Goal: Task Accomplishment & Management: Manage account settings

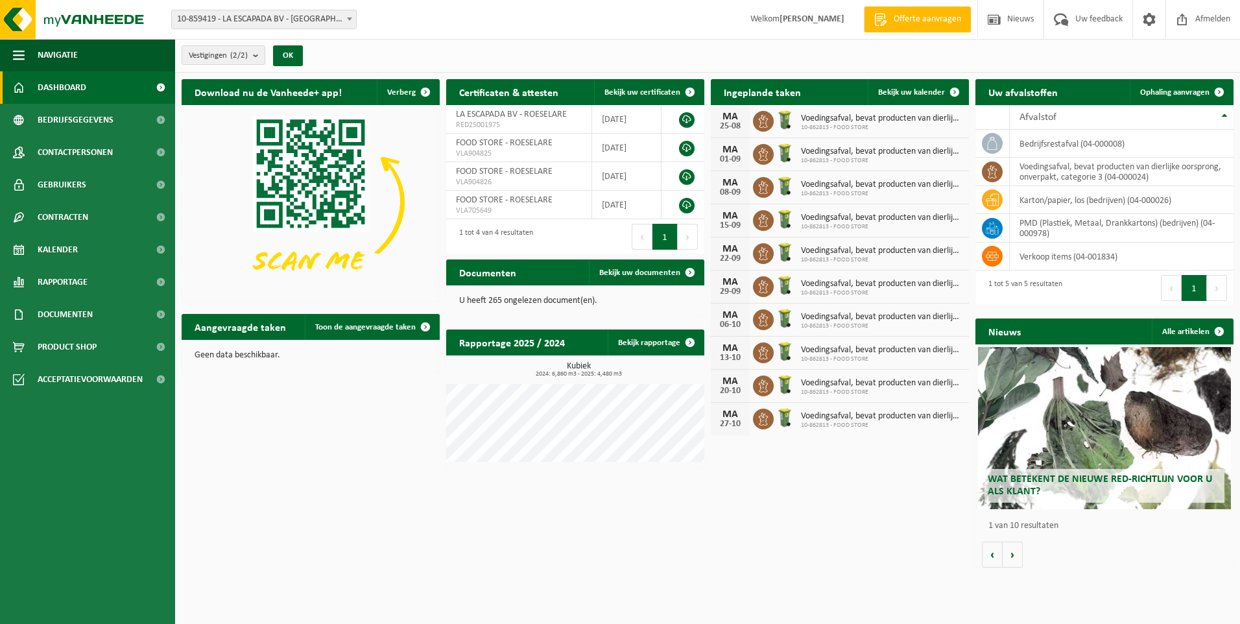
click at [937, 121] on span "Voedingsafval, bevat producten van dierlijke oorsprong, onverpakt, categorie 3" at bounding box center [881, 118] width 161 height 10
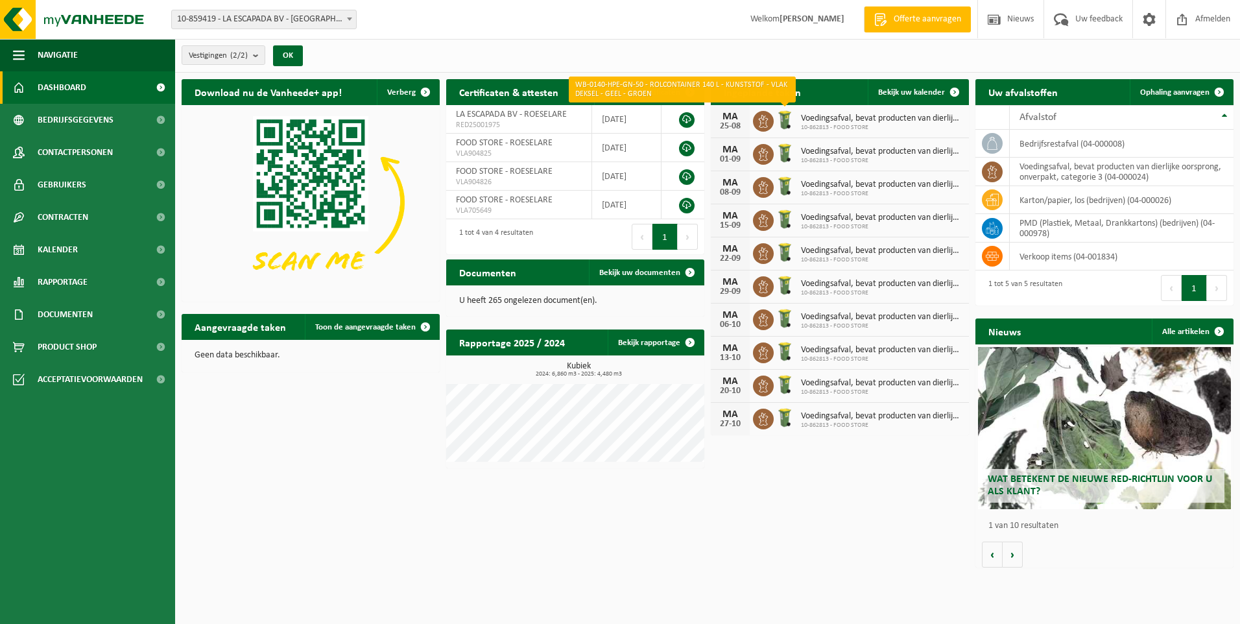
click at [784, 117] on img at bounding box center [784, 120] width 22 height 22
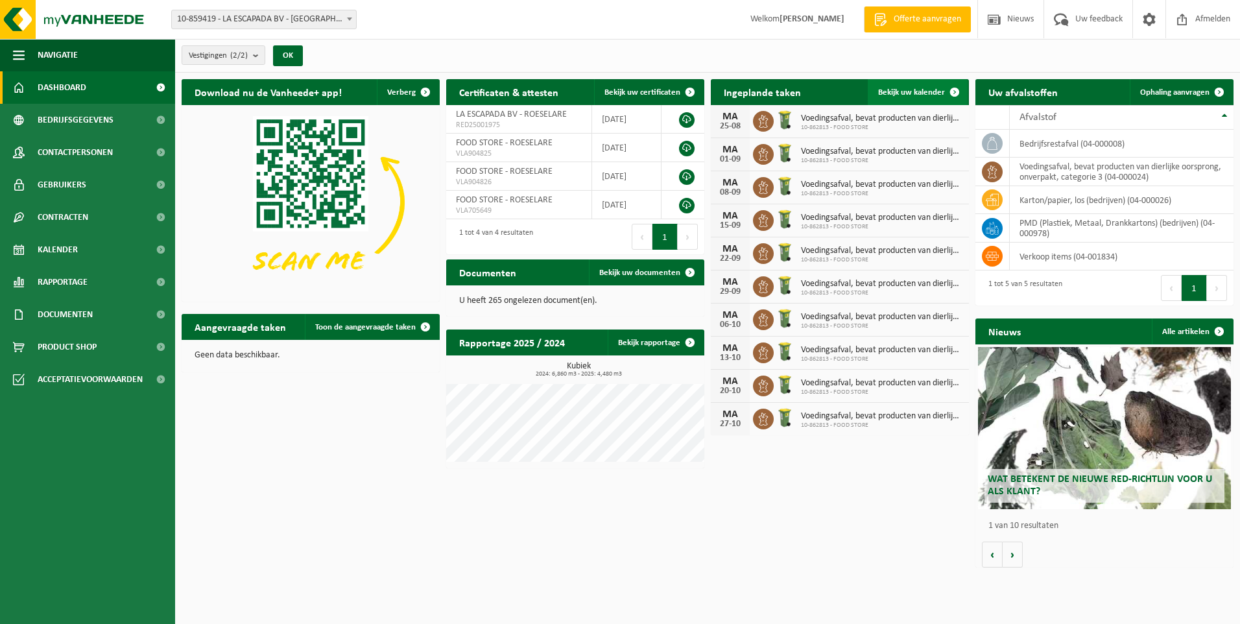
click at [956, 91] on span at bounding box center [954, 92] width 26 height 26
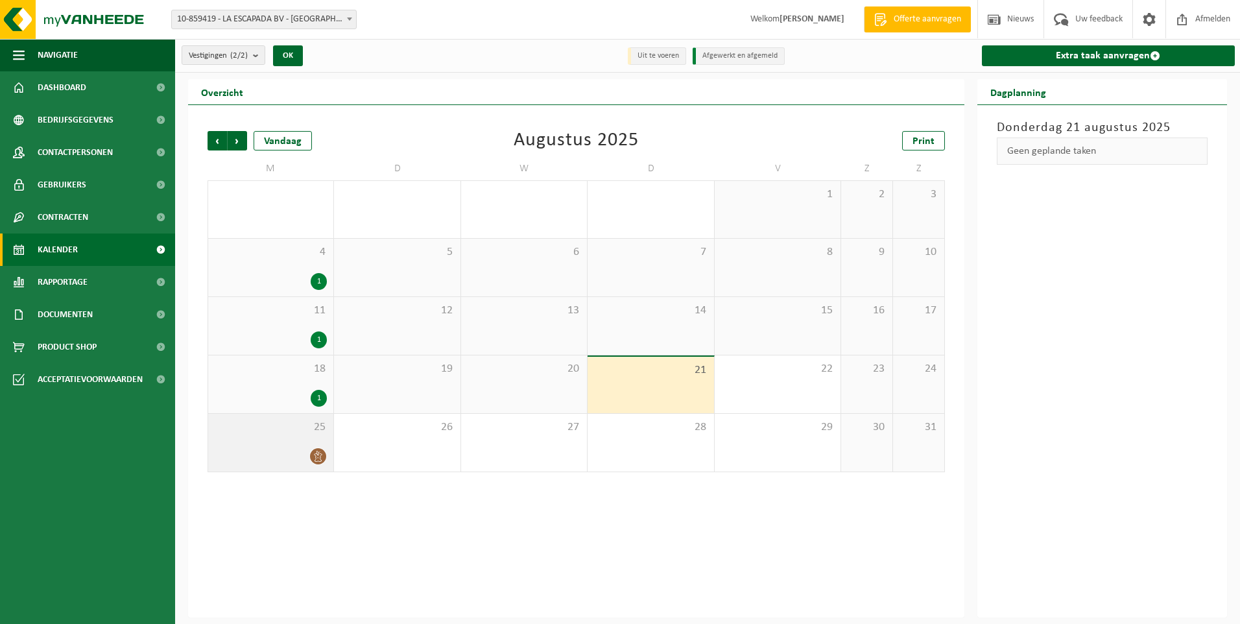
click at [307, 452] on div at bounding box center [271, 456] width 112 height 18
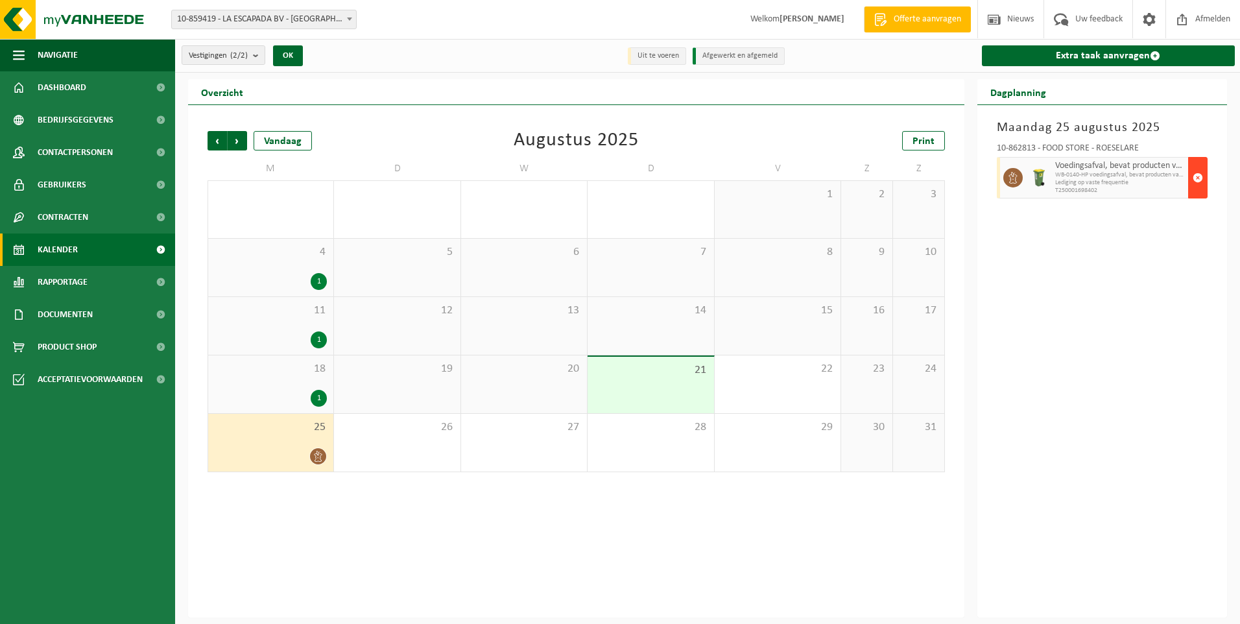
click at [1197, 175] on span "button" at bounding box center [1197, 178] width 10 height 26
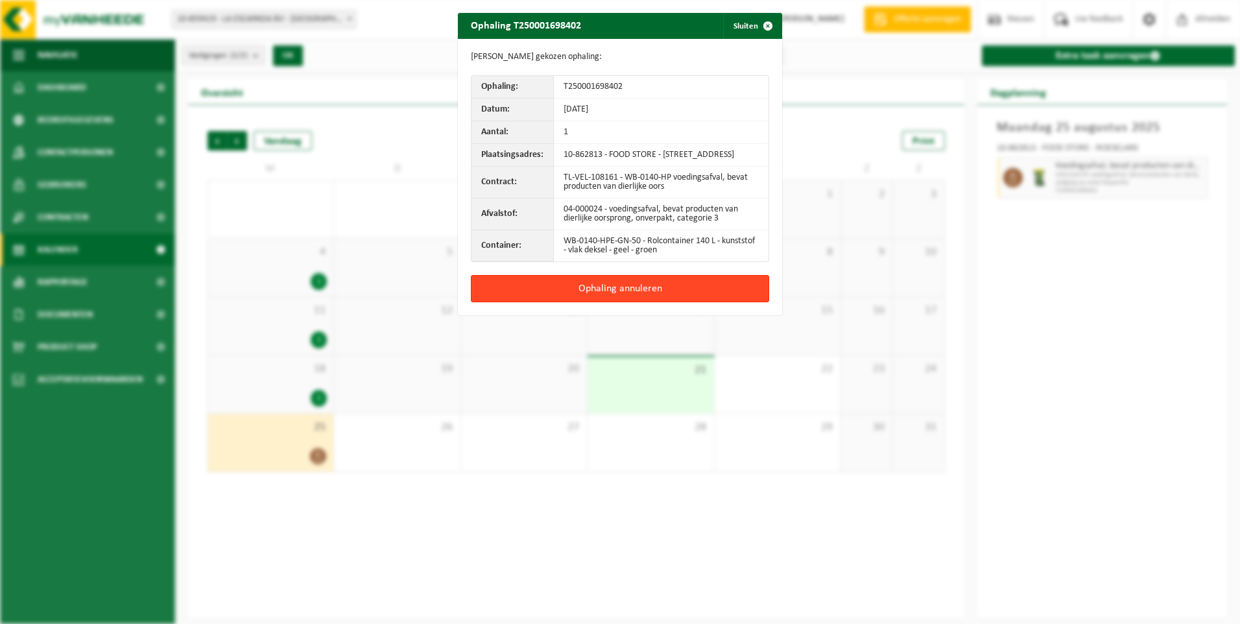
click at [620, 295] on button "Ophaling annuleren" at bounding box center [620, 288] width 298 height 27
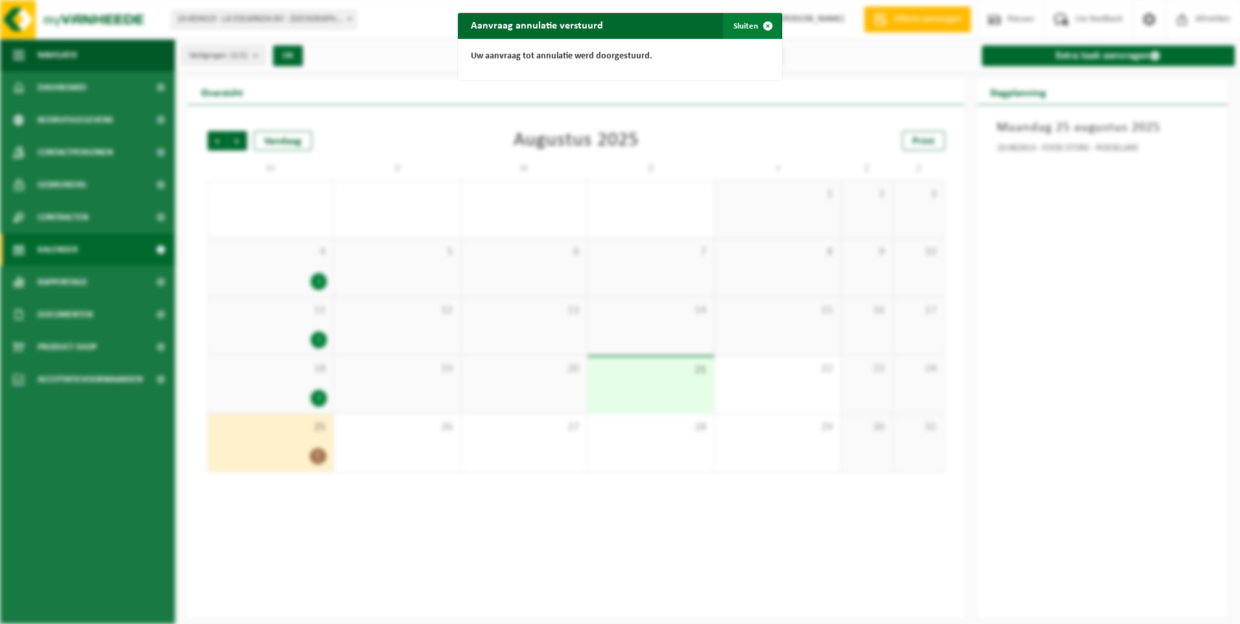
click at [748, 24] on button "Sluiten" at bounding box center [752, 26] width 58 height 26
